Goal: Information Seeking & Learning: Learn about a topic

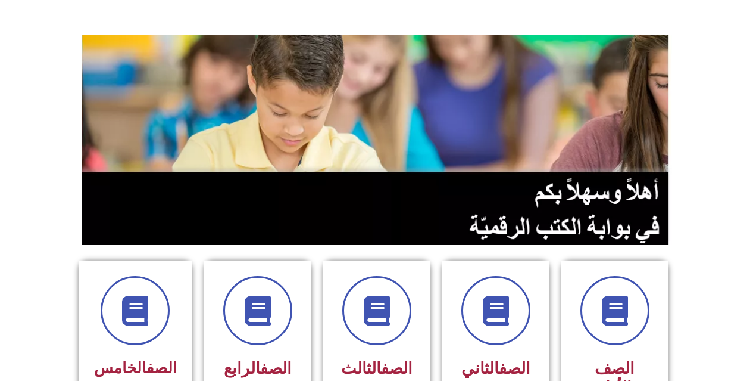
scroll to position [182, 0]
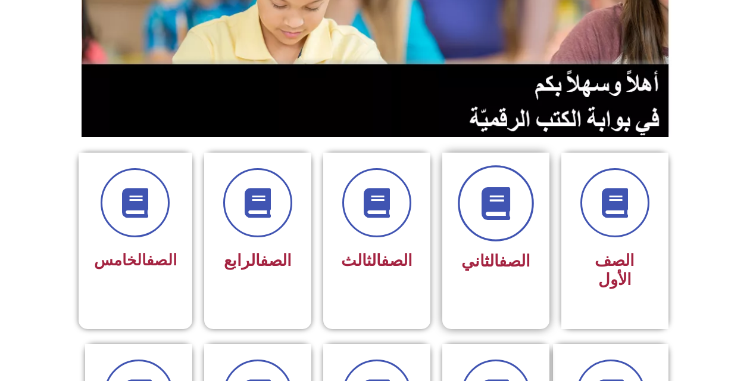
click at [485, 225] on span at bounding box center [496, 203] width 76 height 76
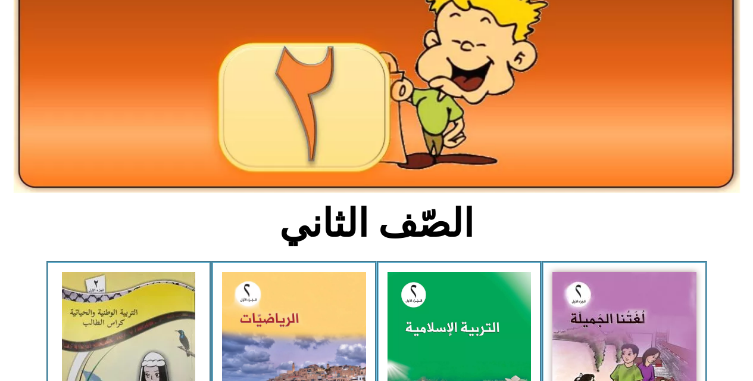
scroll to position [169, 0]
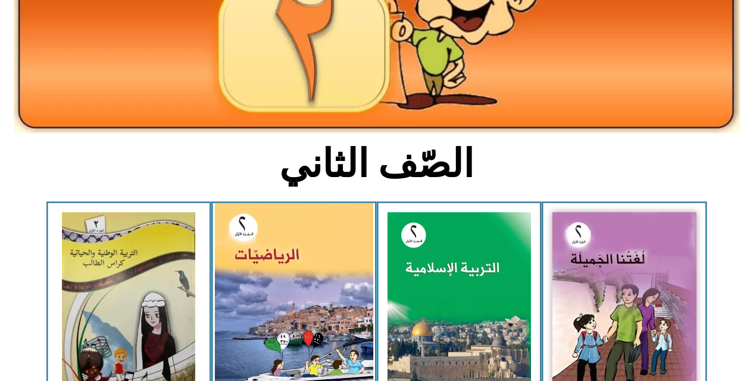
click at [310, 239] on img at bounding box center [294, 301] width 158 height 196
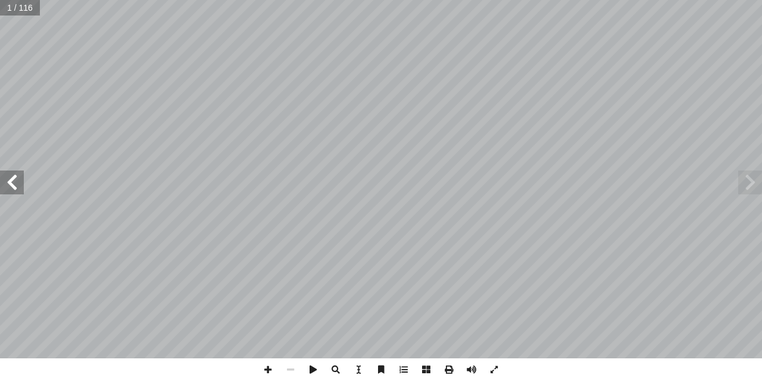
click at [15, 179] on span at bounding box center [12, 182] width 24 height 24
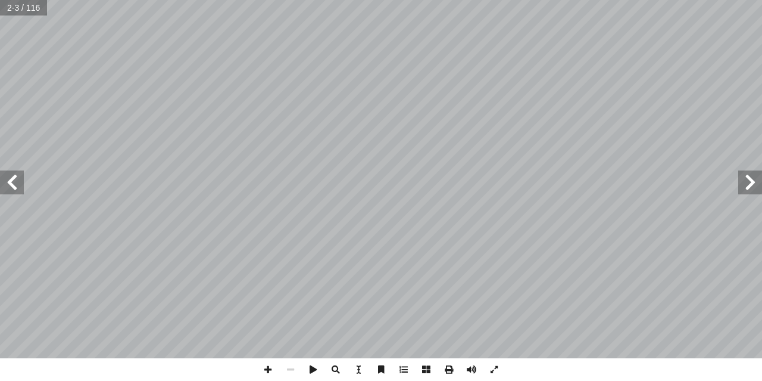
click at [15, 179] on span at bounding box center [12, 182] width 24 height 24
click at [15, 183] on span at bounding box center [12, 182] width 24 height 24
click at [15, 187] on span at bounding box center [12, 182] width 24 height 24
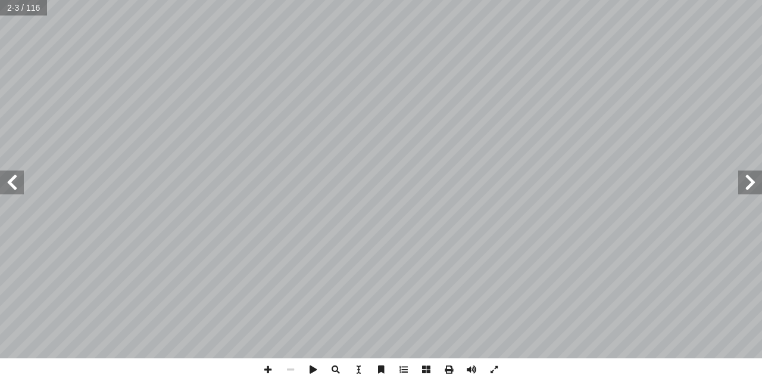
click at [13, 202] on div "قـــررت وزارة التربيـــة والتعليـــم فـــي دولــــة فلســـطين 2017 م / 2016 من …" at bounding box center [381, 179] width 762 height 358
click at [18, 187] on span at bounding box center [12, 182] width 24 height 24
click at [288, 370] on span at bounding box center [290, 369] width 23 height 23
click at [291, 367] on span at bounding box center [290, 369] width 23 height 23
click at [17, 189] on span at bounding box center [12, 182] width 24 height 24
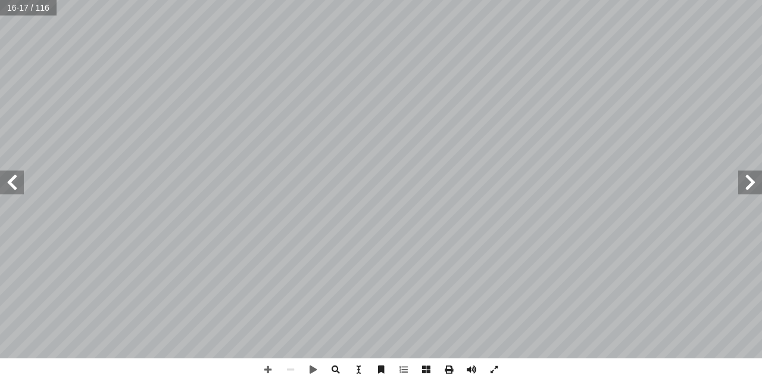
click at [18, 189] on span at bounding box center [12, 182] width 24 height 24
click at [23, 189] on span at bounding box center [12, 182] width 24 height 24
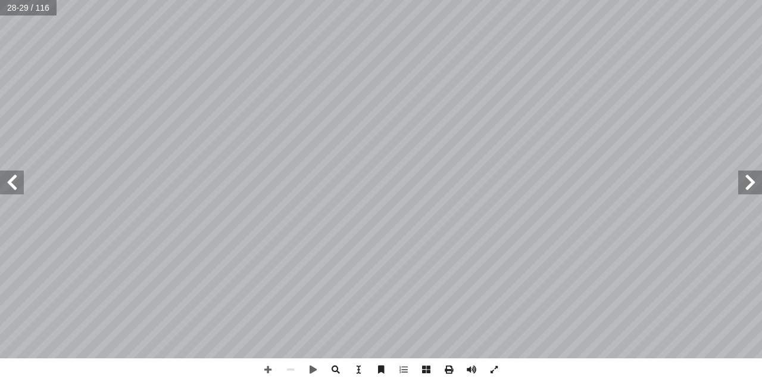
click at [20, 184] on span at bounding box center [12, 182] width 24 height 24
click at [21, 186] on span at bounding box center [12, 182] width 24 height 24
